Goal: Find specific fact: Find specific page/section

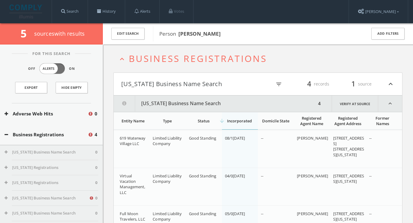
click at [74, 10] on link "Search" at bounding box center [70, 11] width 36 height 23
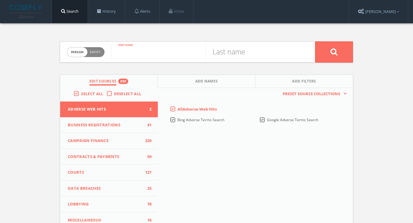
click at [144, 50] on input "text" at bounding box center [158, 52] width 94 height 16
type input "ken"
type input "[PERSON_NAME]"
drag, startPoint x: 144, startPoint y: 50, endPoint x: 199, endPoint y: 70, distance: 58.3
click at [199, 70] on div "Person Entity per[PERSON_NAME] [PERSON_NAME] First name [PERSON_NAME] Last name…" at bounding box center [206, 178] width 302 height 310
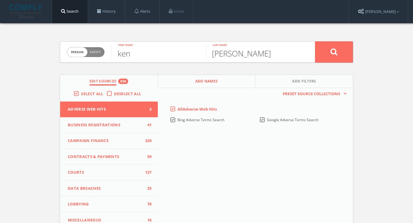
click at [202, 84] on span "Add Names" at bounding box center [206, 82] width 23 height 7
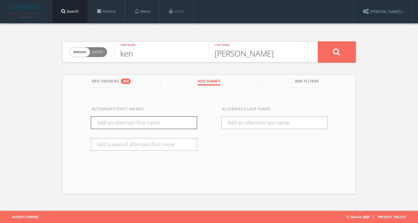
click at [158, 118] on input "text" at bounding box center [144, 122] width 106 height 13
type input "[PERSON_NAME]"
click at [162, 98] on div "Alternate First Na[PERSON_NAME] Alternate Last Name" at bounding box center [209, 134] width 293 height 93
click at [339, 59] on button at bounding box center [336, 51] width 38 height 21
